Goal: Transaction & Acquisition: Purchase product/service

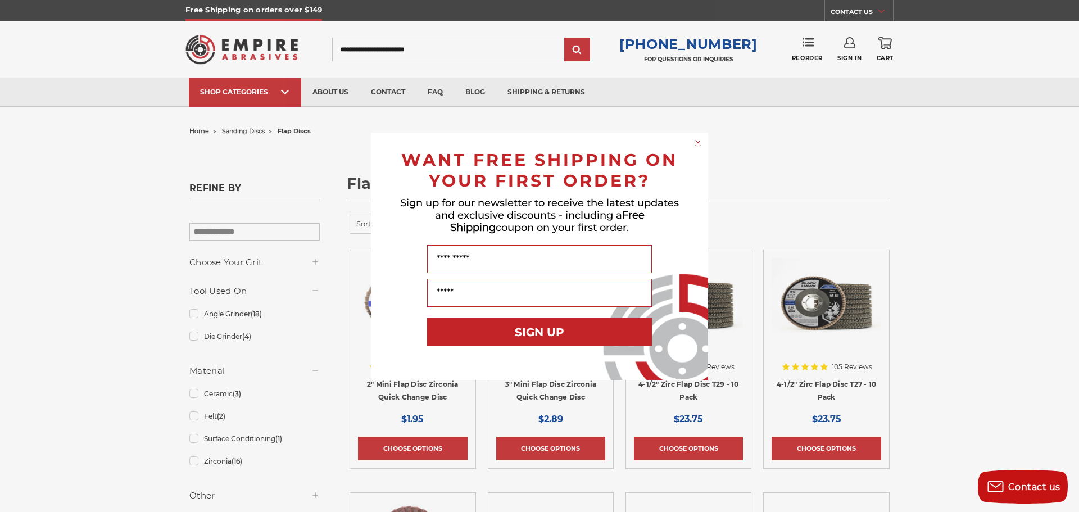
click at [699, 140] on circle "Close dialog" at bounding box center [698, 142] width 11 height 11
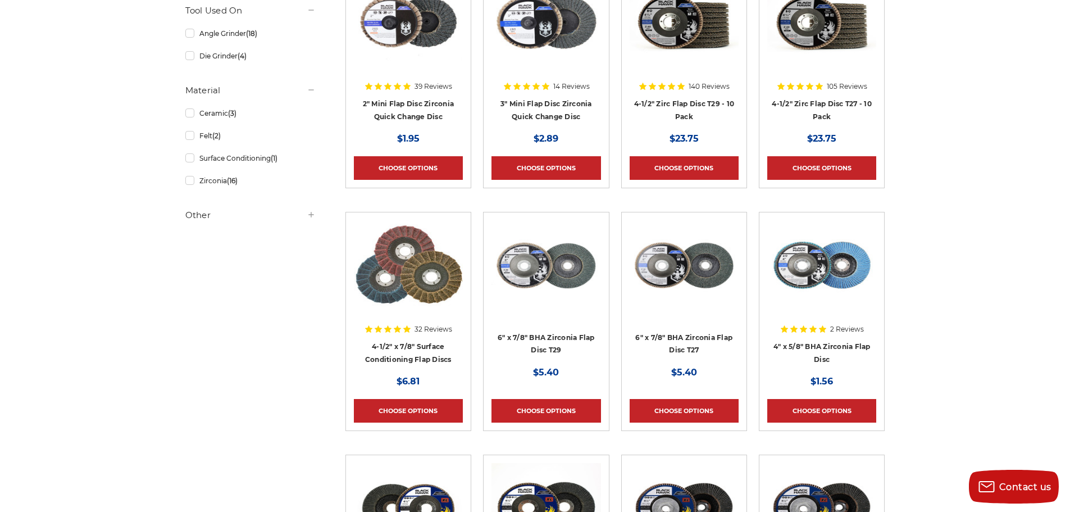
scroll to position [281, 0]
click at [840, 260] on img at bounding box center [821, 265] width 109 height 90
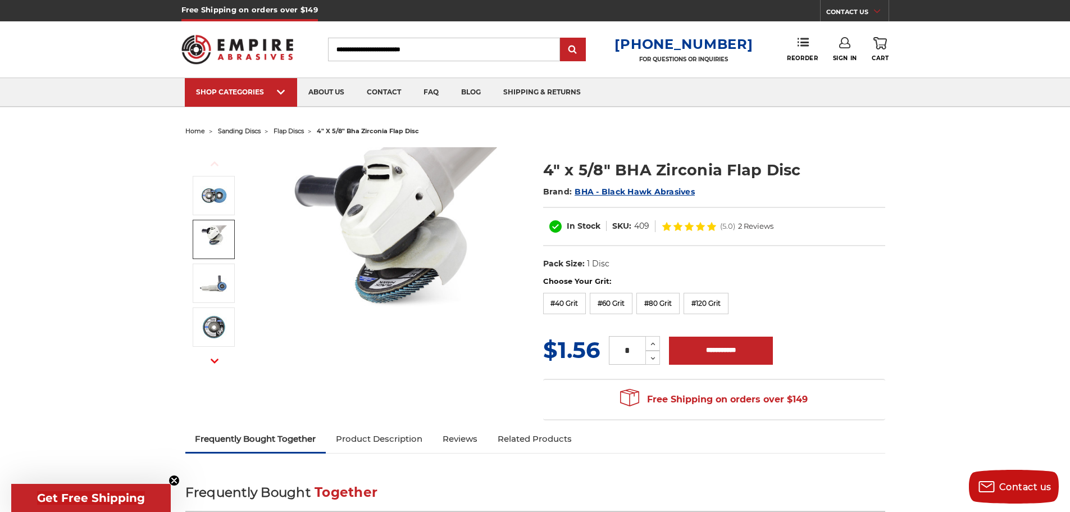
click at [209, 242] on img at bounding box center [214, 239] width 28 height 28
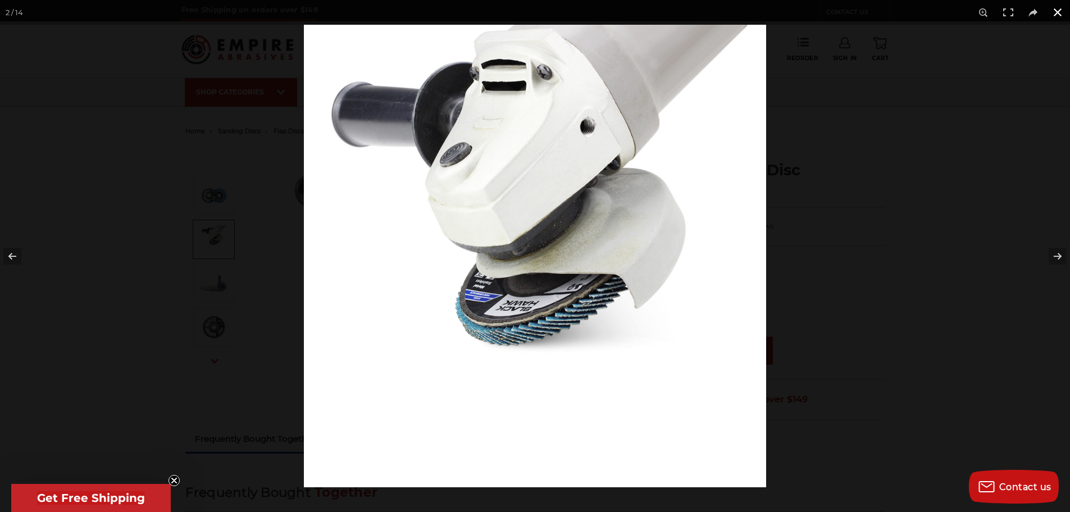
click at [1058, 7] on button at bounding box center [1057, 12] width 25 height 25
